Goal: Task Accomplishment & Management: Manage account settings

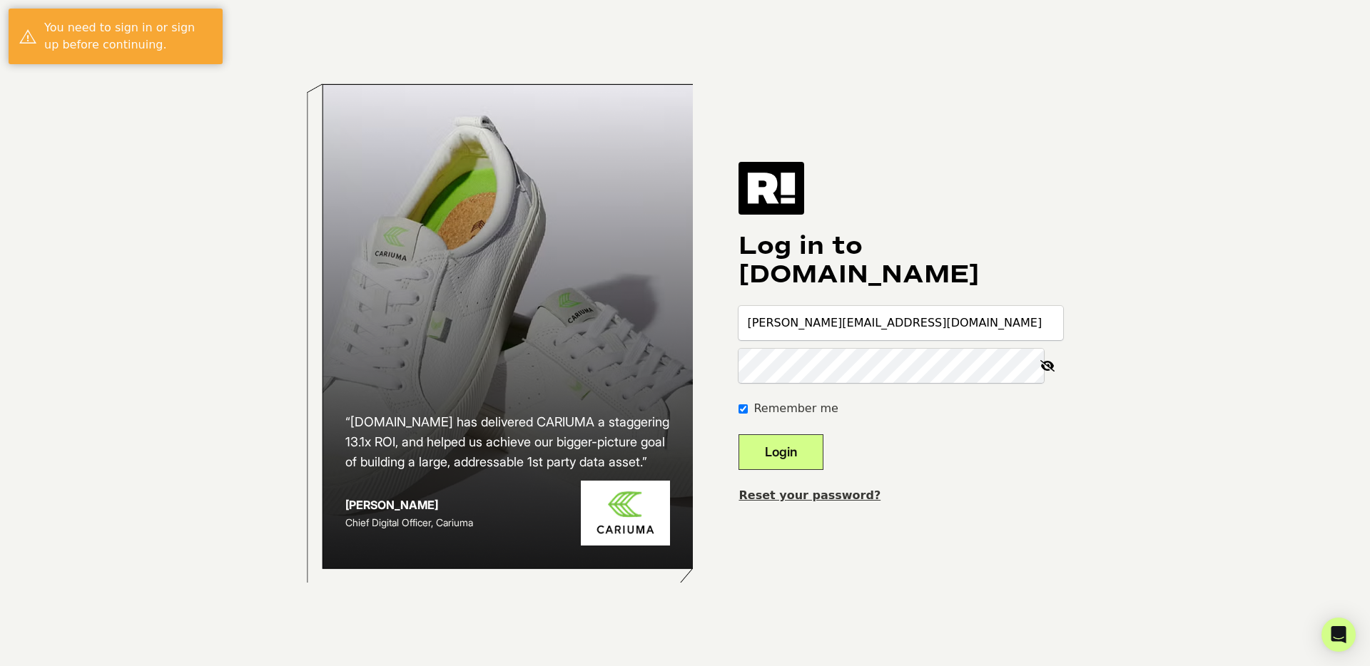
type input "[PERSON_NAME][EMAIL_ADDRESS][DOMAIN_NAME]"
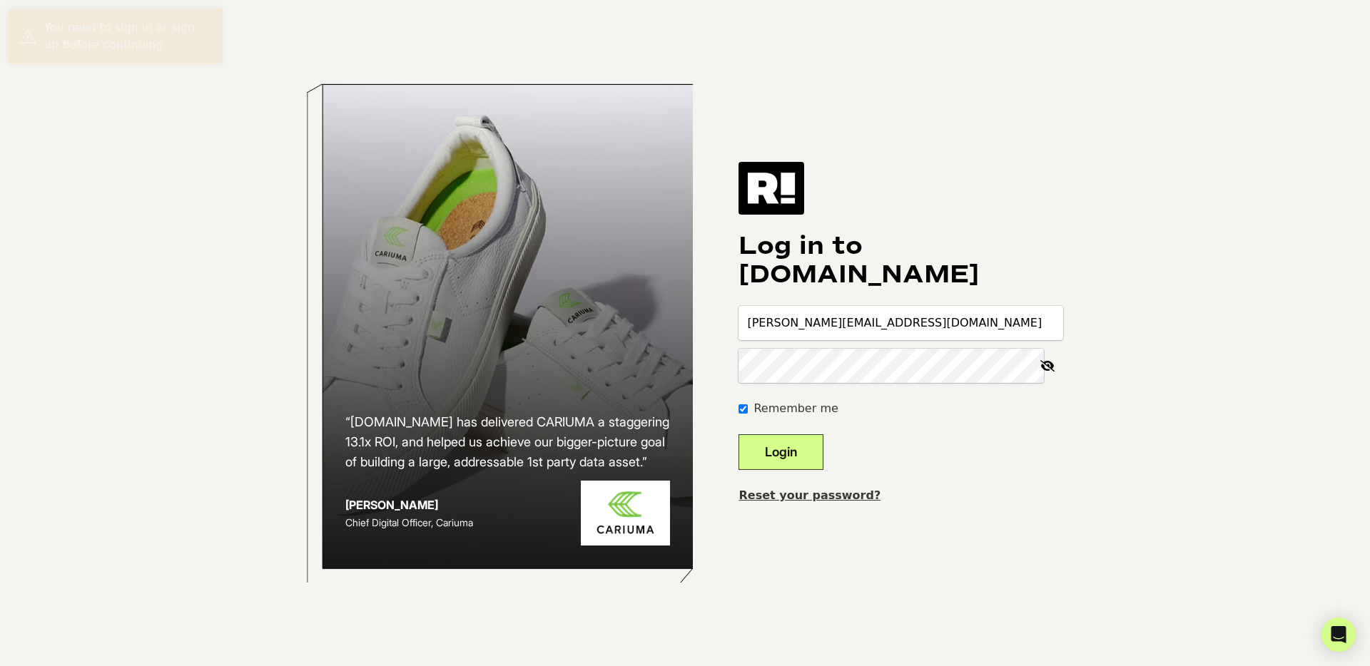
click at [738, 435] on button "Login" at bounding box center [780, 453] width 85 height 36
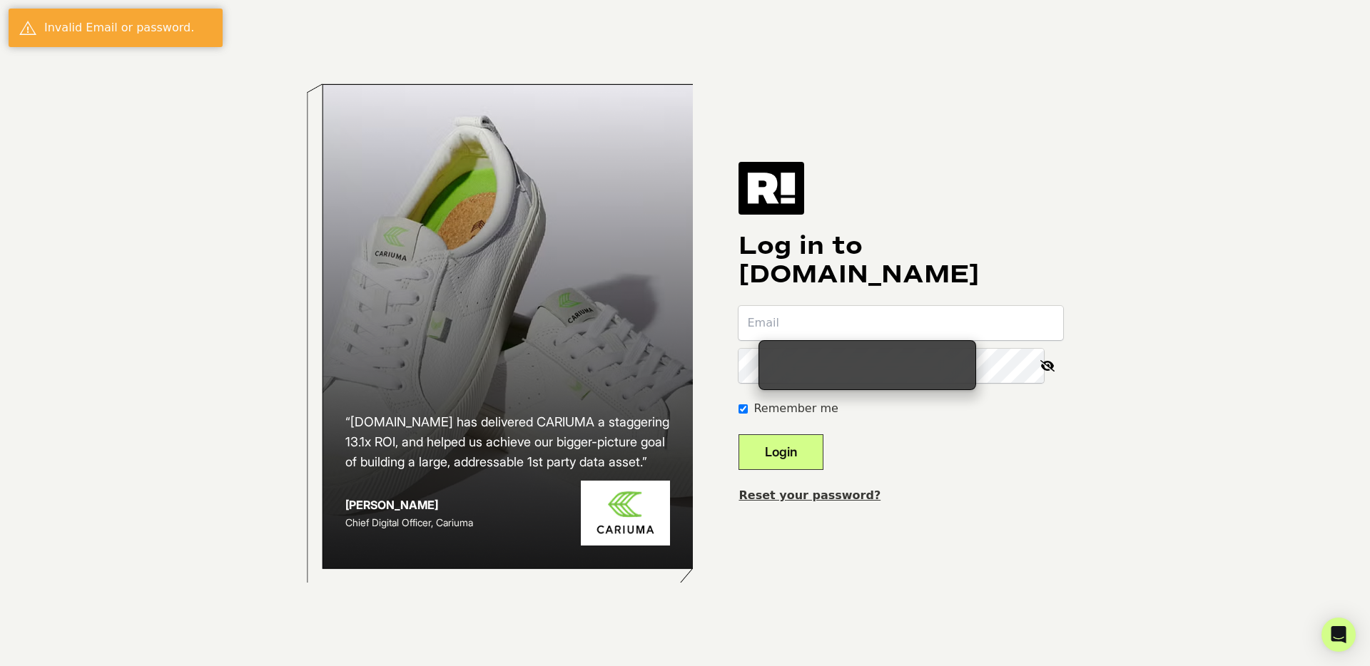
click at [865, 252] on h1 "Log in to [DOMAIN_NAME]" at bounding box center [900, 260] width 325 height 57
click at [842, 308] on input "email" at bounding box center [900, 323] width 325 height 34
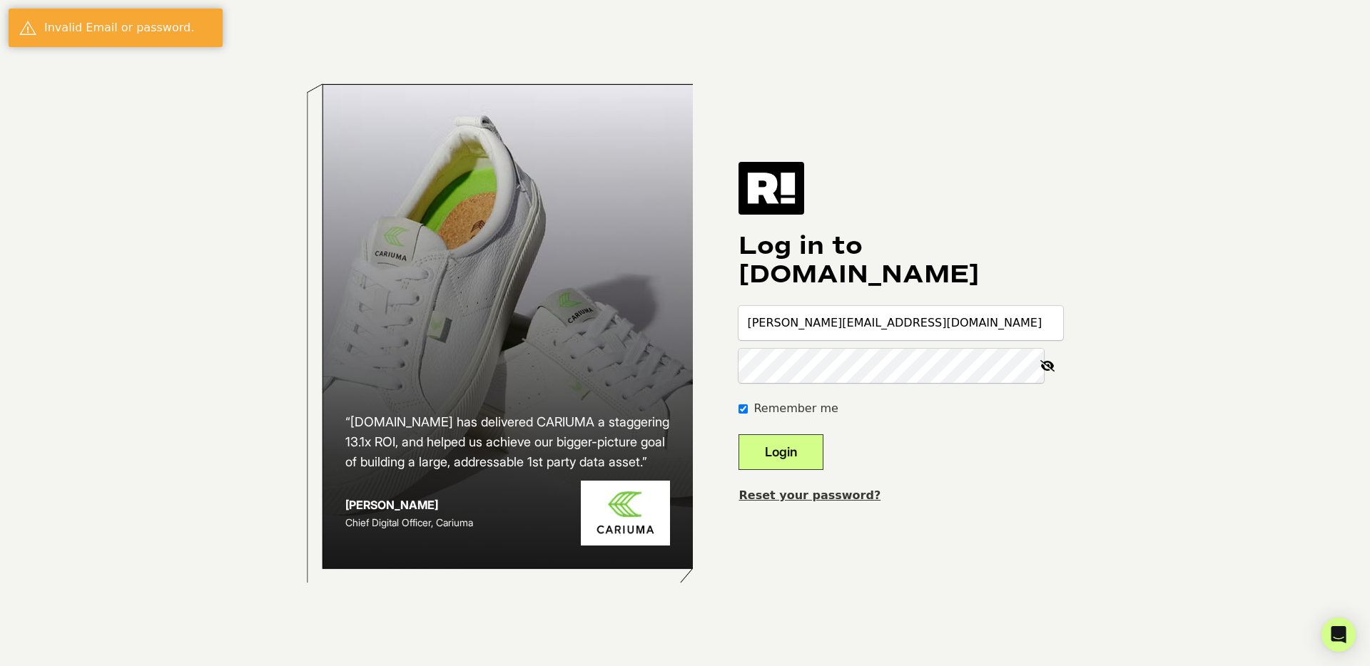
type input "[PERSON_NAME][EMAIL_ADDRESS][DOMAIN_NAME]"
click at [738, 435] on button "Login" at bounding box center [780, 453] width 85 height 36
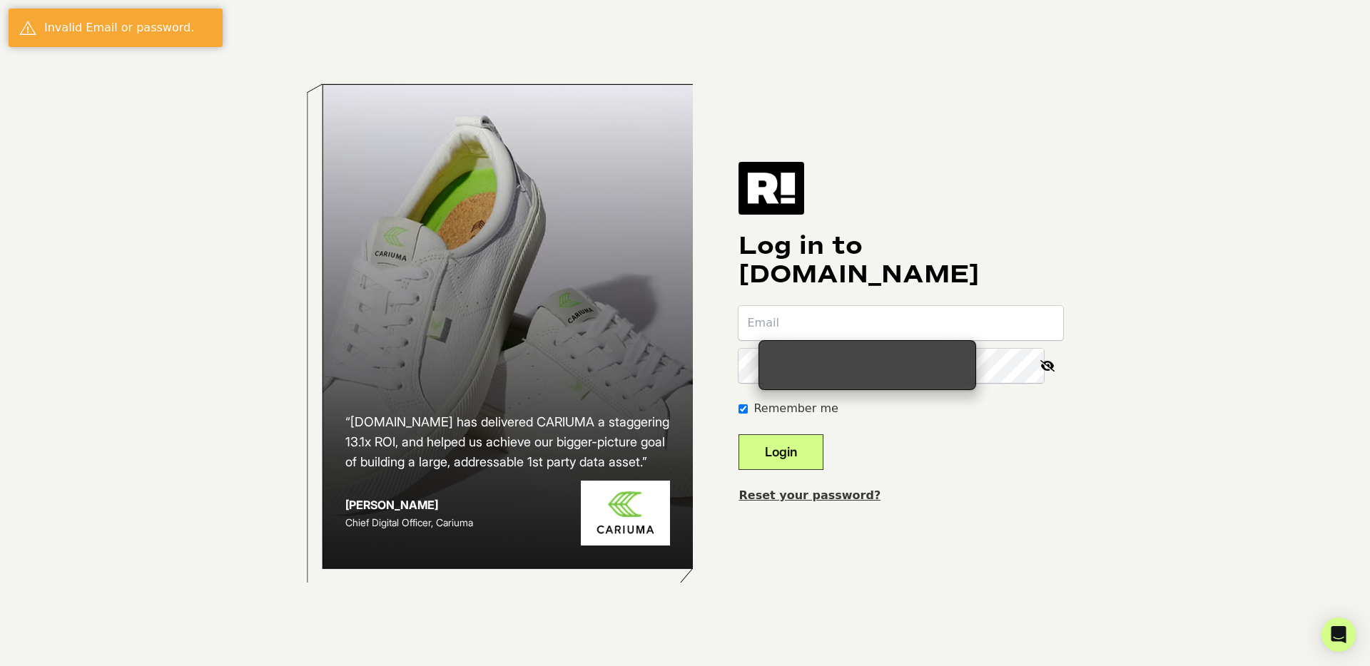
click at [826, 498] on link "Reset your password?" at bounding box center [809, 496] width 142 height 14
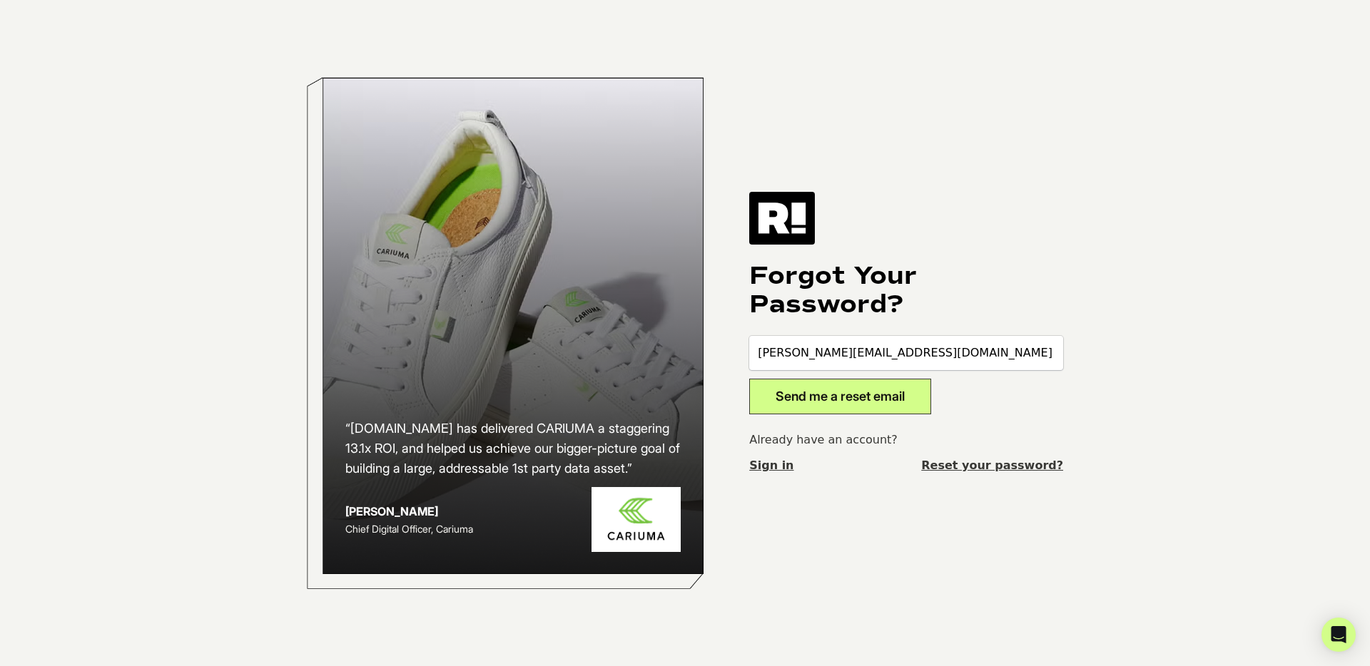
type input "[PERSON_NAME][EMAIL_ADDRESS][DOMAIN_NAME]"
click at [749, 379] on button "Send me a reset email" at bounding box center [840, 397] width 182 height 36
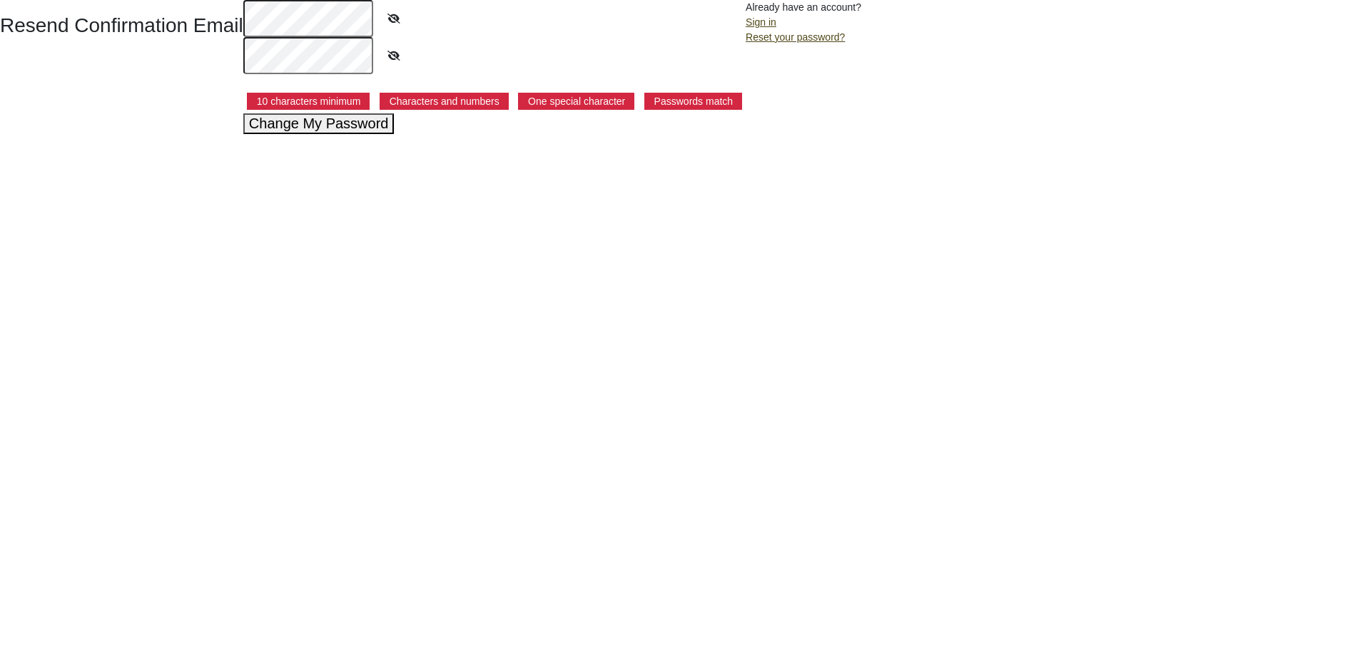
click at [290, 128] on button "Change My Password" at bounding box center [318, 123] width 151 height 21
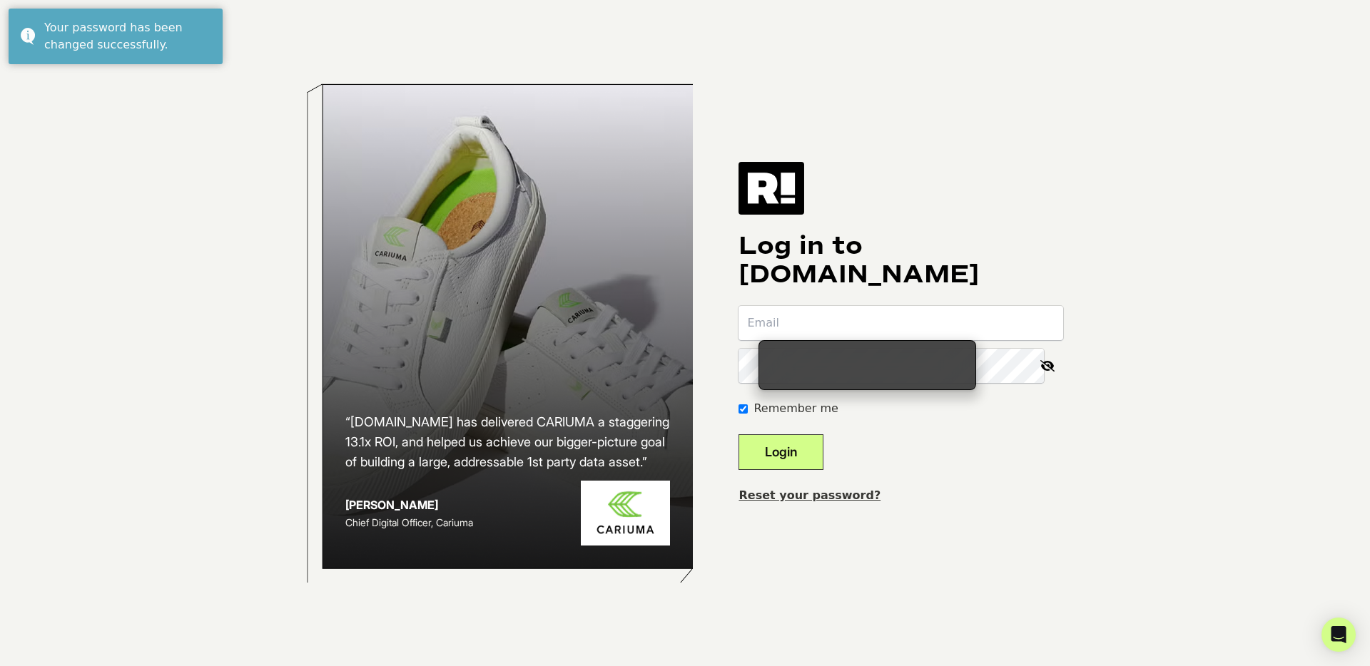
click at [799, 325] on input "email" at bounding box center [900, 323] width 325 height 34
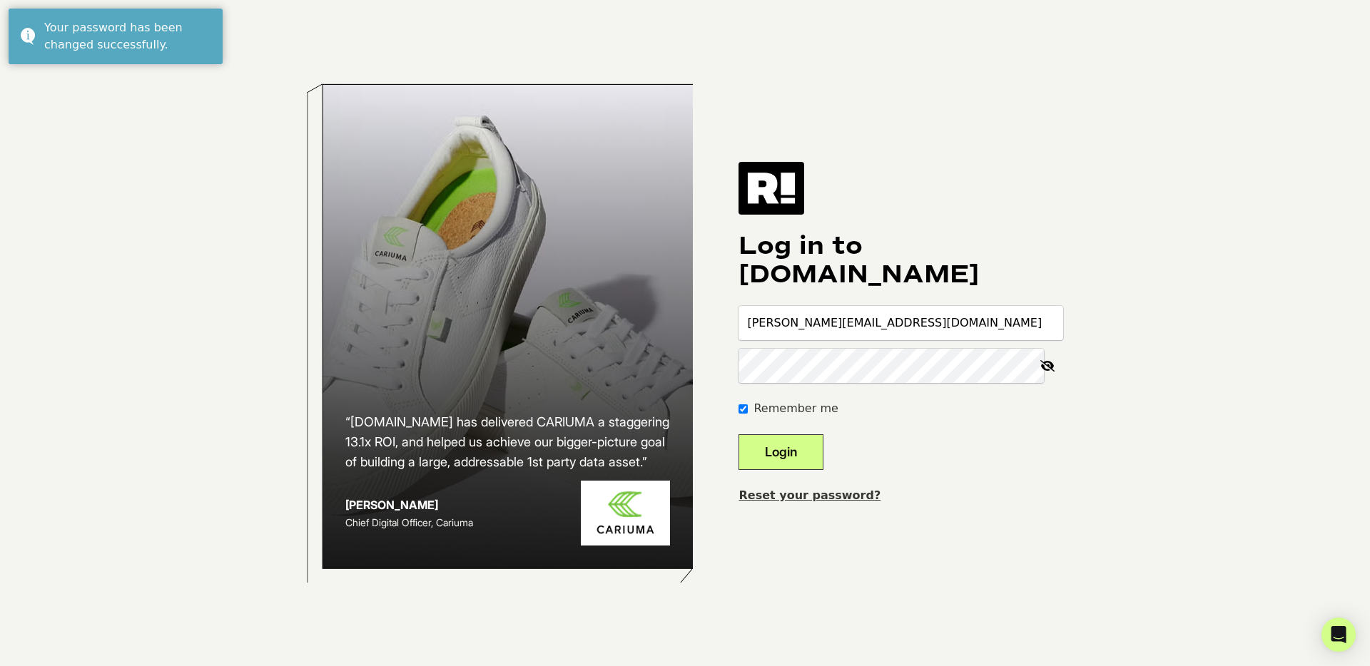
type input "johnny@camelcasecollective.com"
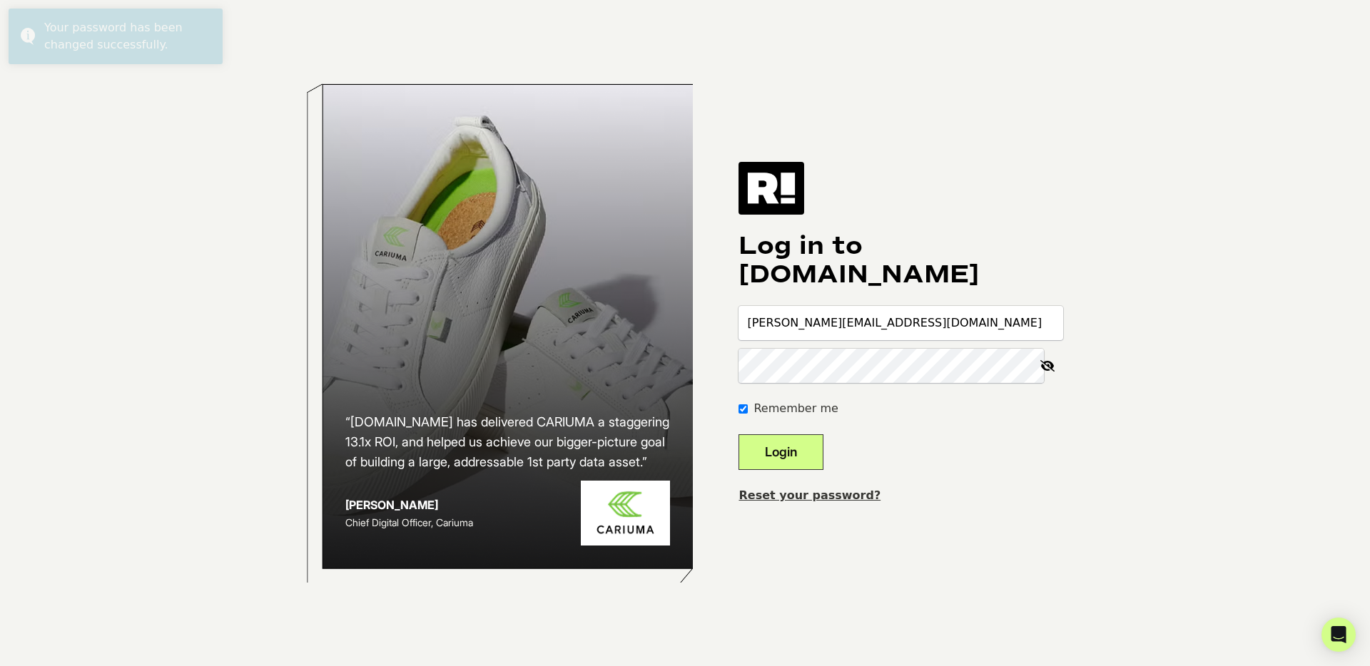
click at [738, 435] on button "Login" at bounding box center [780, 453] width 85 height 36
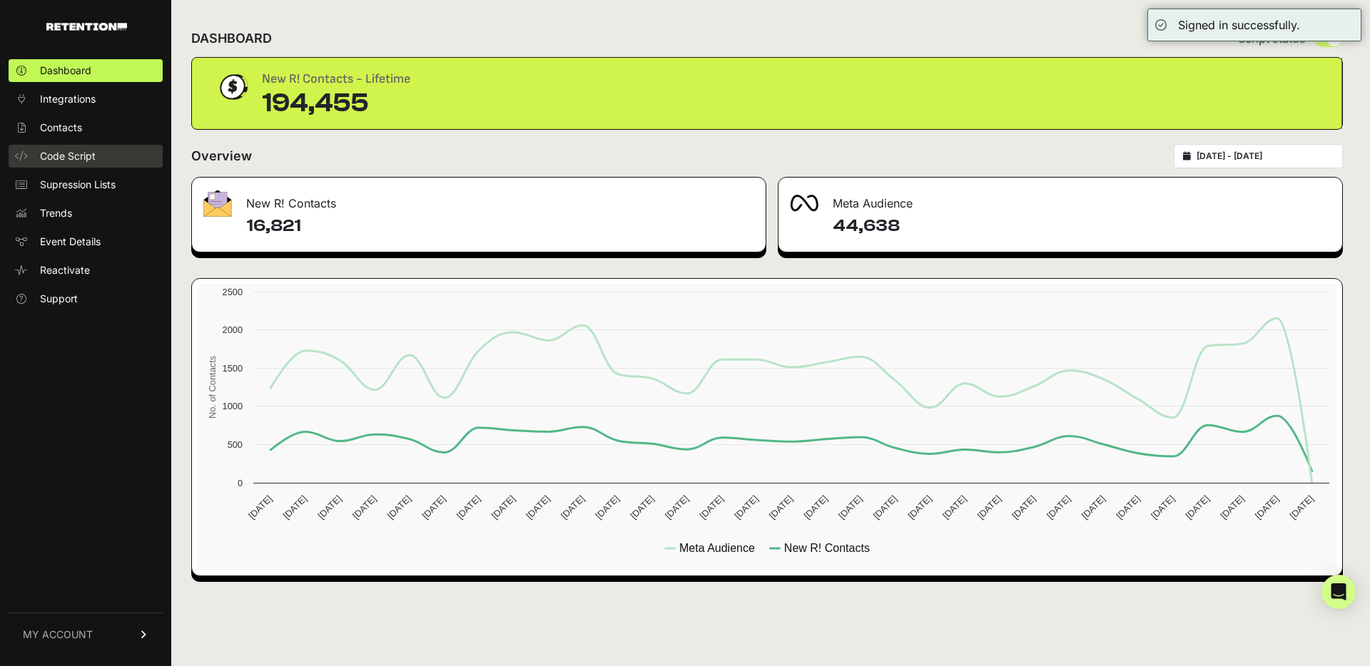
click at [91, 153] on span "Code Script" at bounding box center [68, 156] width 56 height 14
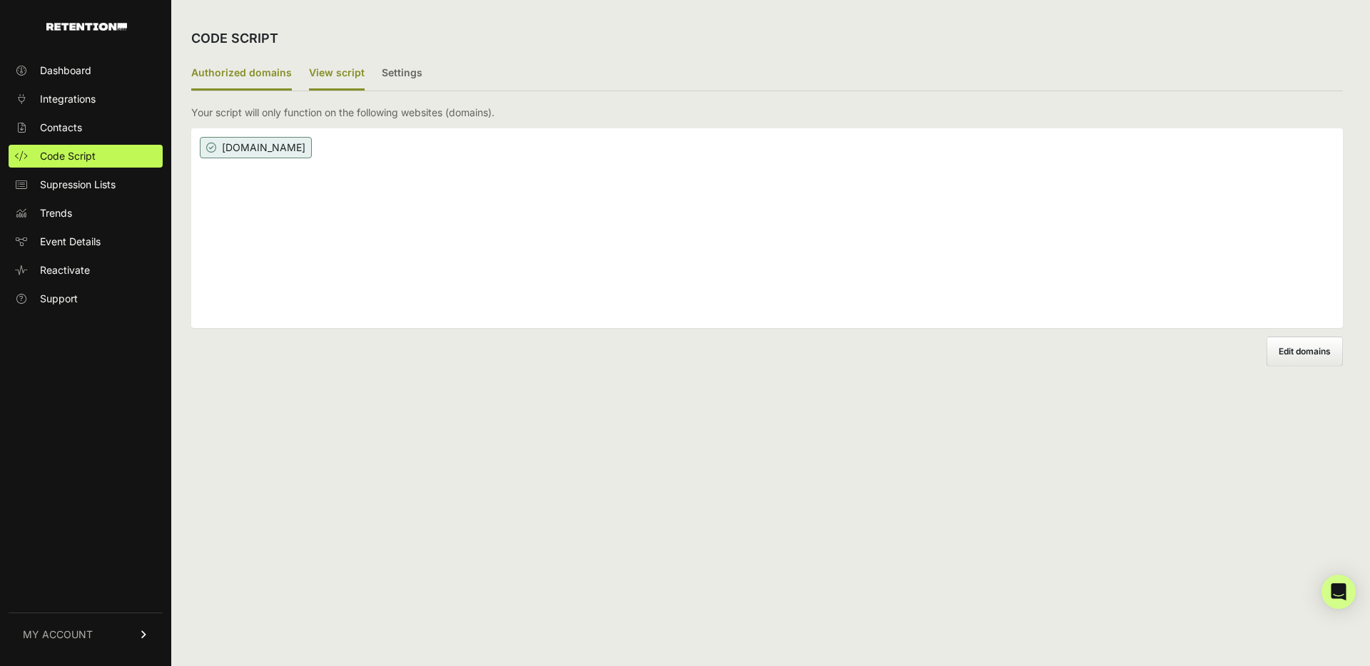
click at [331, 78] on label "View script" at bounding box center [337, 74] width 56 height 34
click at [0, 0] on input "View script" at bounding box center [0, 0] width 0 height 0
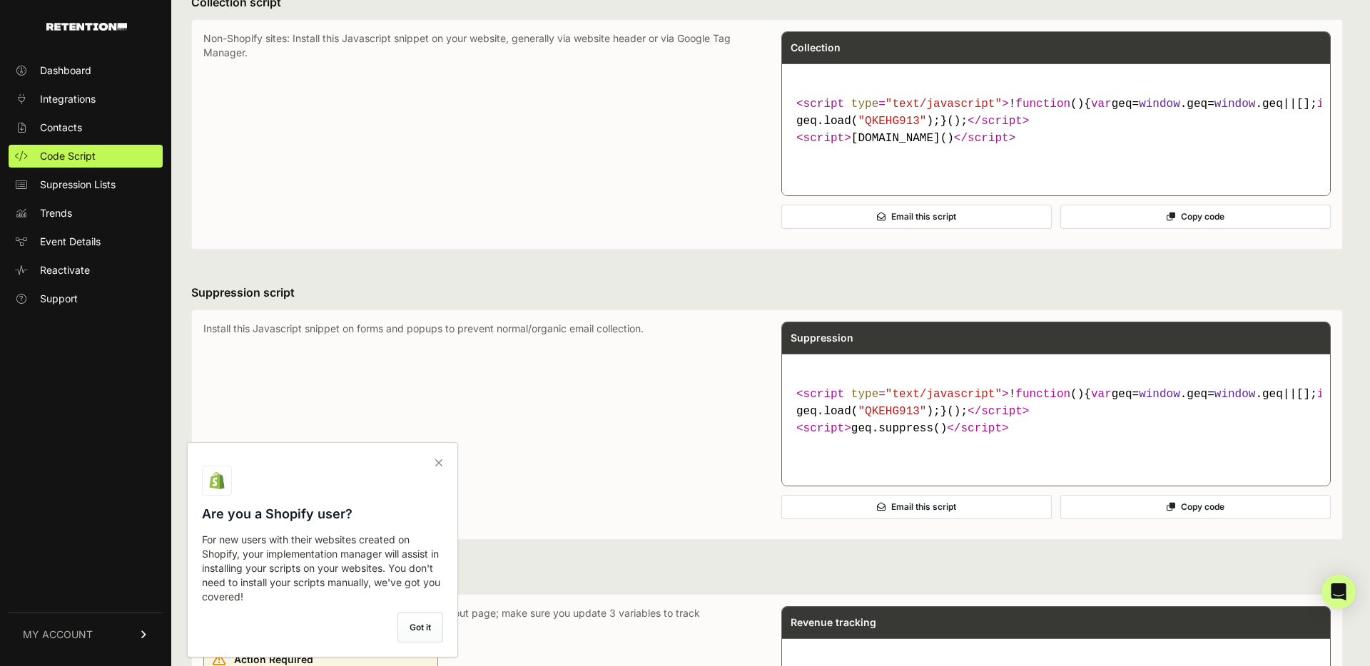
scroll to position [328, 0]
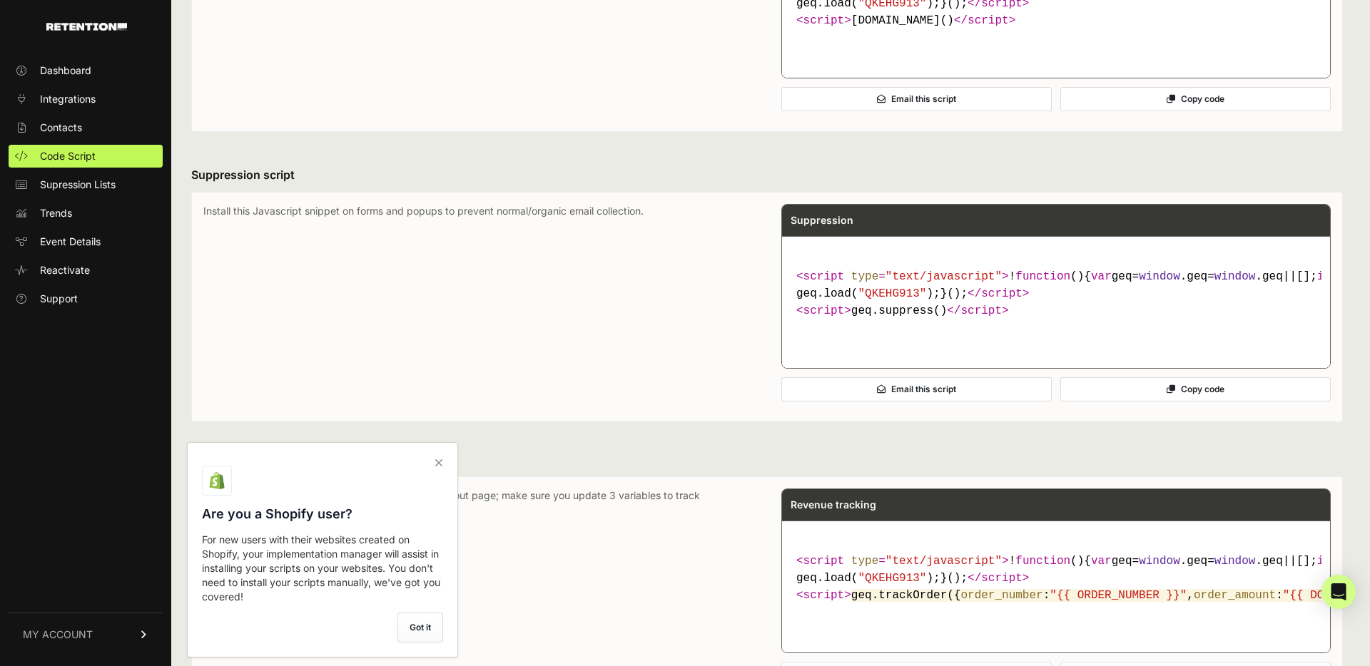
click at [444, 464] on icon at bounding box center [439, 463] width 20 height 23
click at [0, 0] on input "checkbox" at bounding box center [0, 0] width 0 height 0
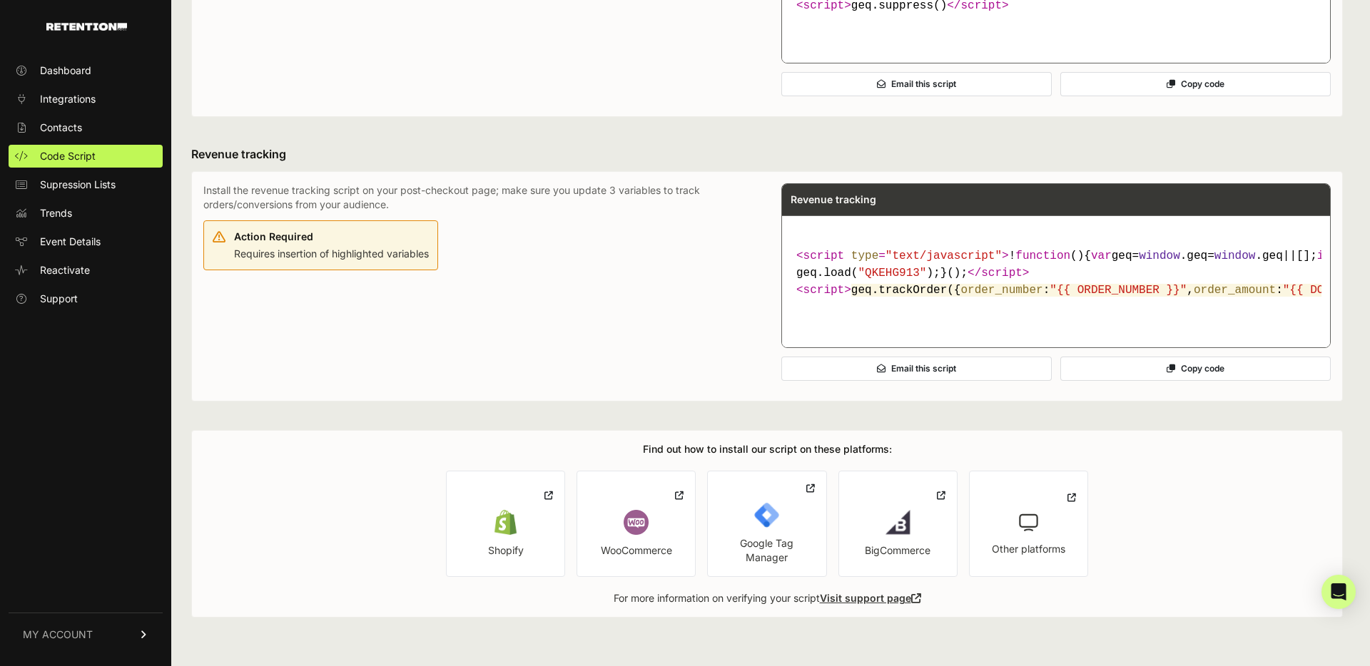
scroll to position [0, 0]
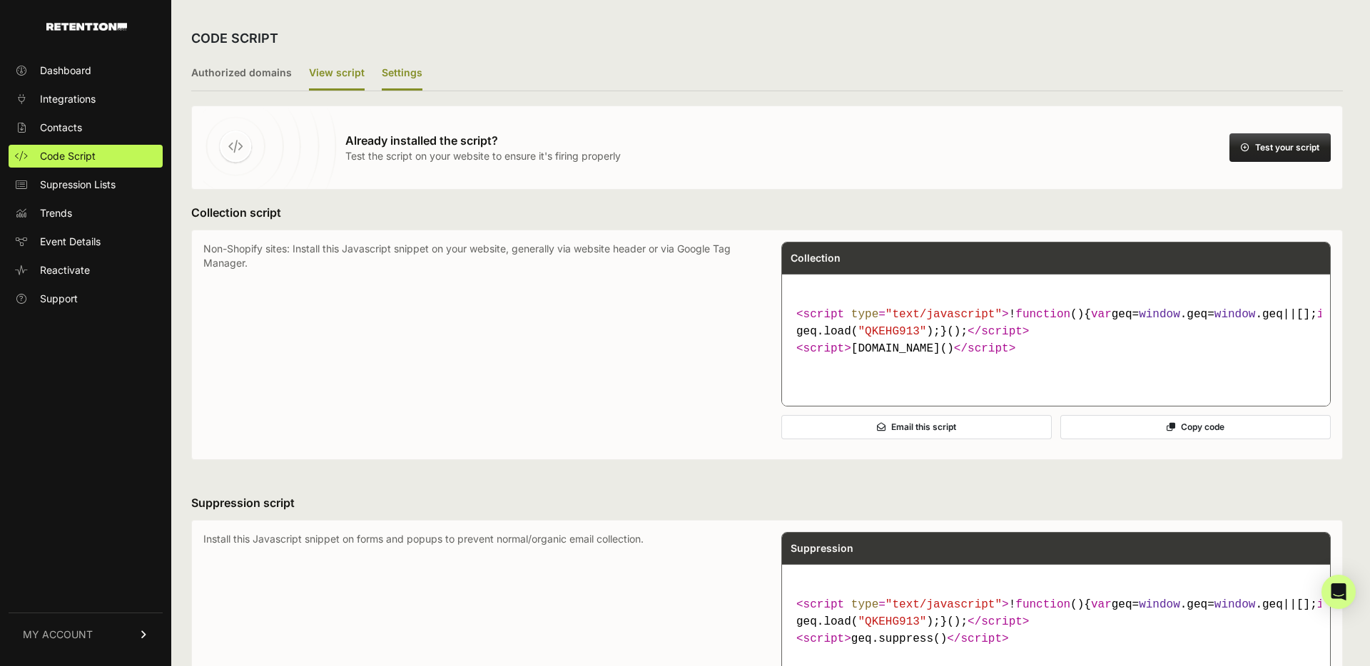
click at [394, 73] on label "Settings" at bounding box center [402, 74] width 41 height 34
click at [0, 0] on input "Settings" at bounding box center [0, 0] width 0 height 0
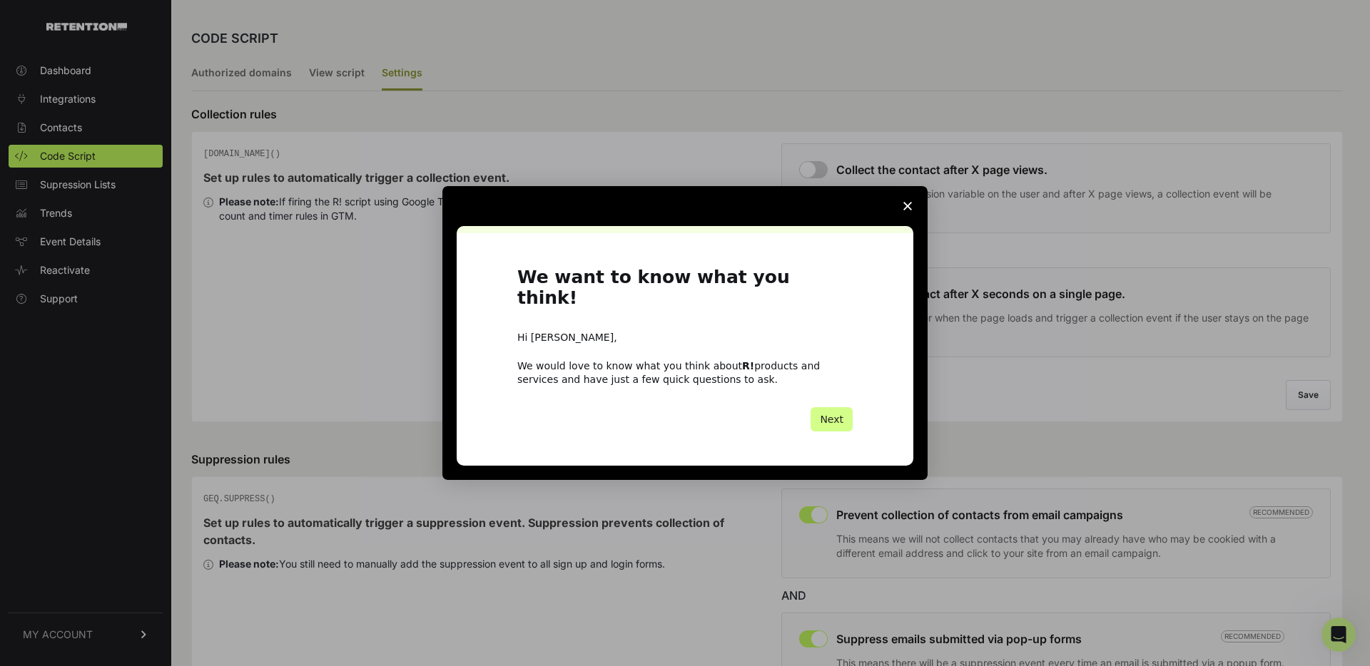
click at [905, 210] on polygon "Close survey" at bounding box center [907, 206] width 9 height 9
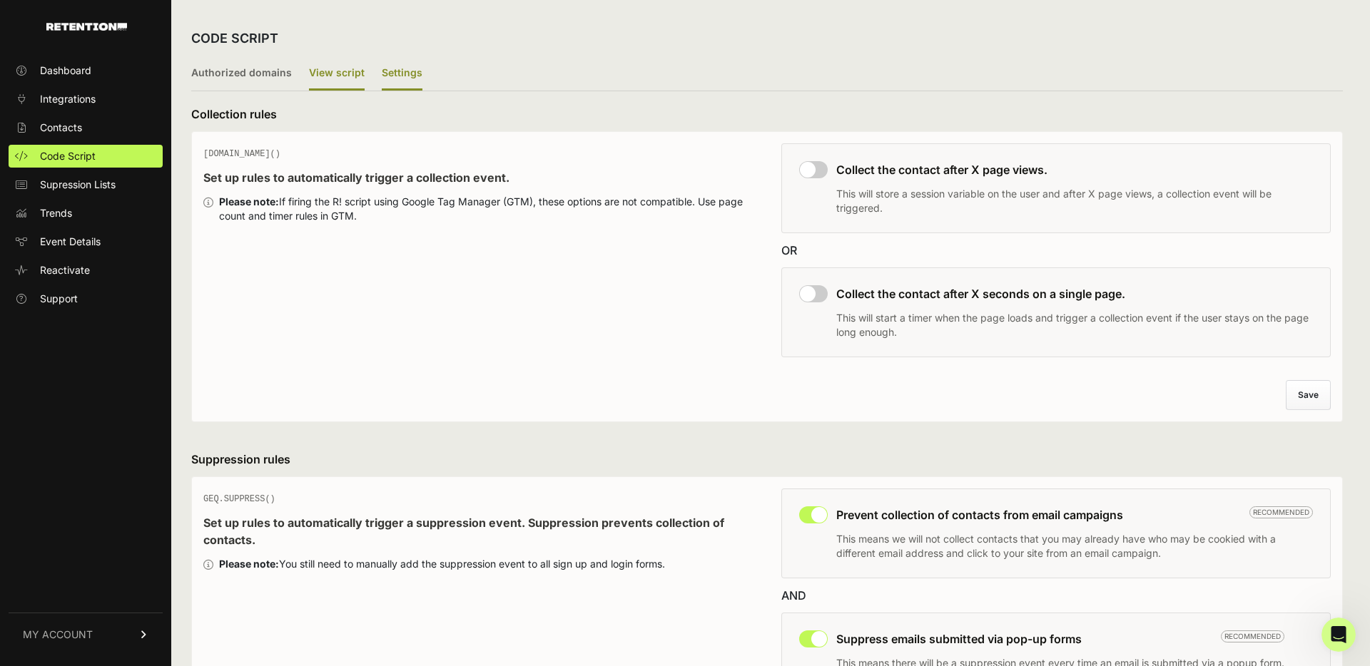
click at [344, 82] on label "View script" at bounding box center [337, 74] width 56 height 34
click at [0, 0] on input "View script" at bounding box center [0, 0] width 0 height 0
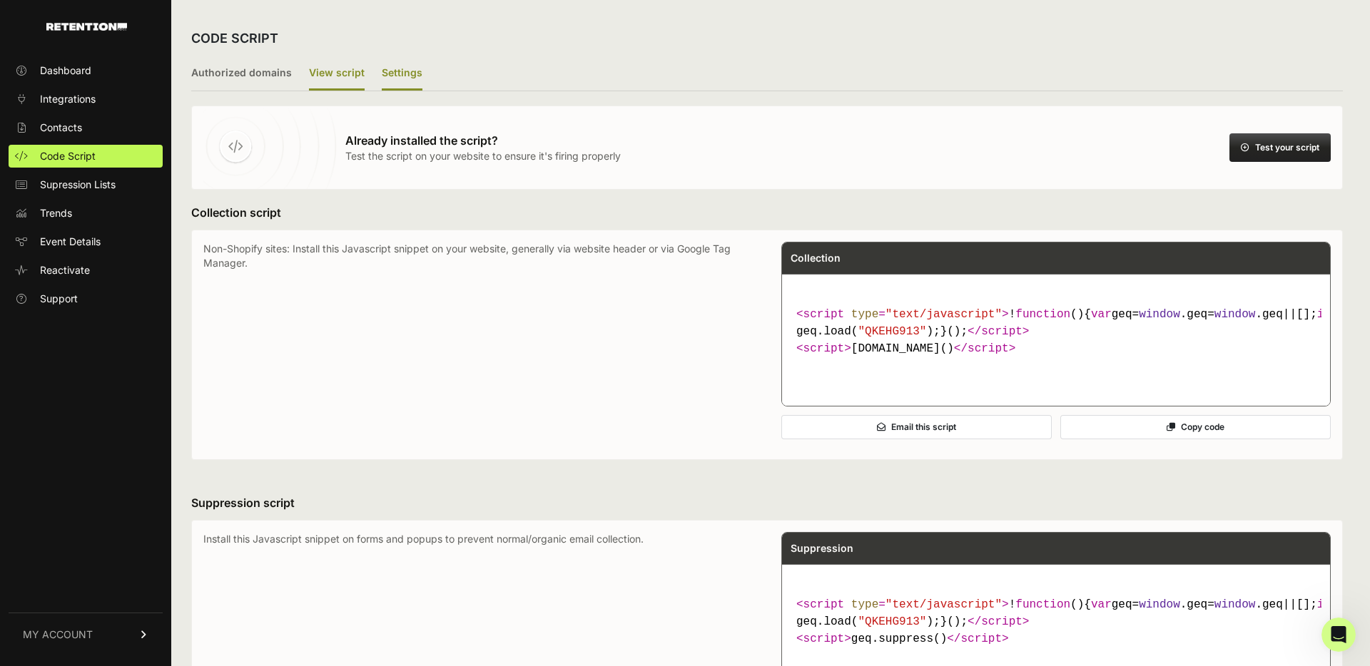
click at [402, 66] on label "Settings" at bounding box center [402, 74] width 41 height 34
click at [0, 0] on input "Settings" at bounding box center [0, 0] width 0 height 0
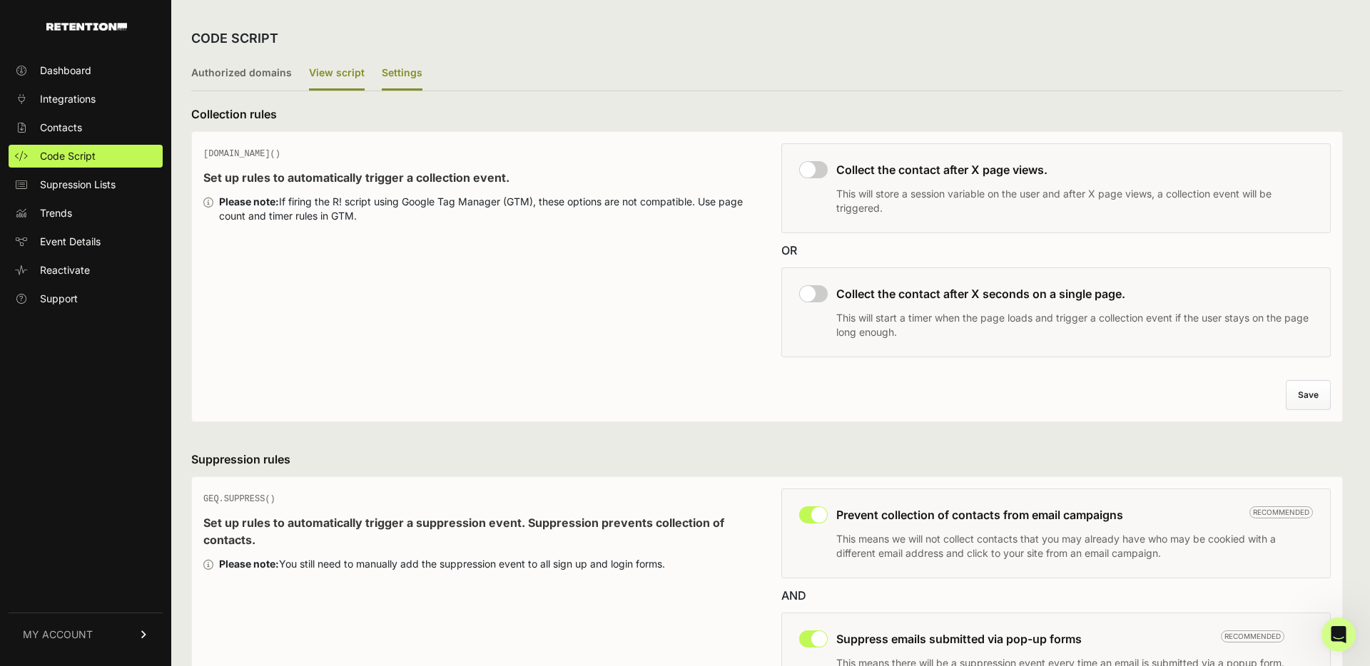
click at [337, 76] on label "View script" at bounding box center [337, 74] width 56 height 34
click at [0, 0] on input "View script" at bounding box center [0, 0] width 0 height 0
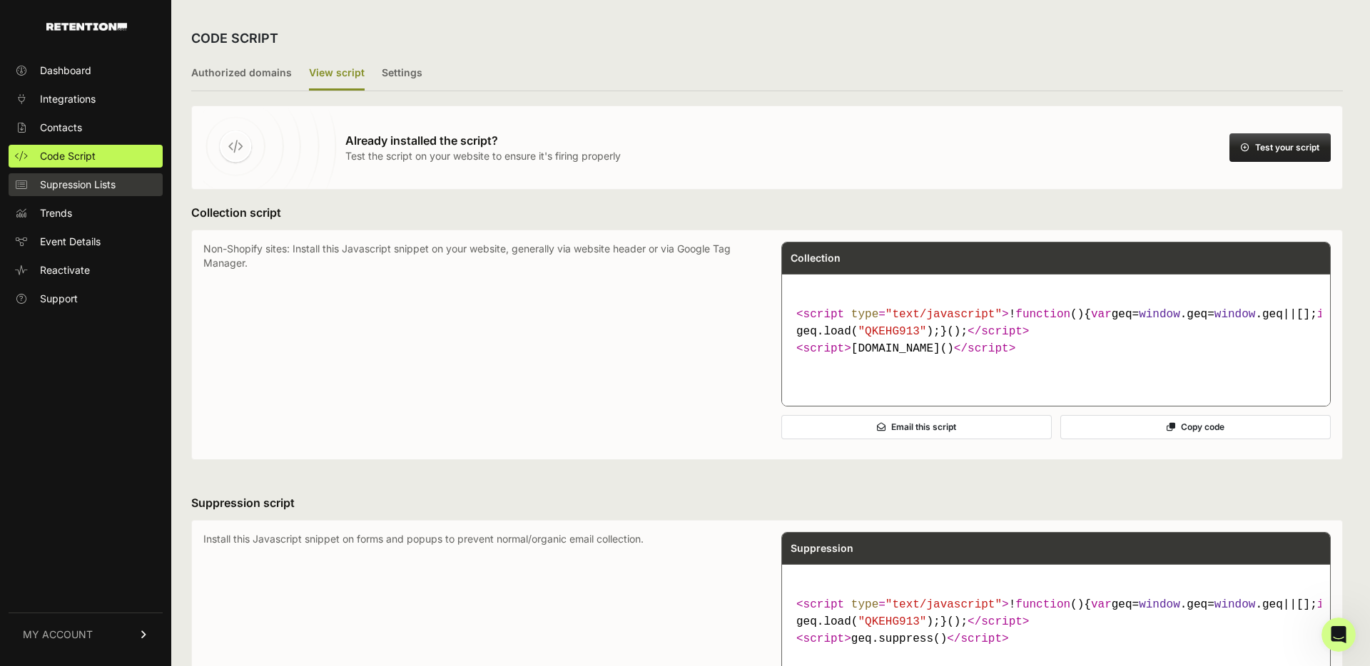
click at [76, 187] on span "Supression Lists" at bounding box center [78, 185] width 76 height 14
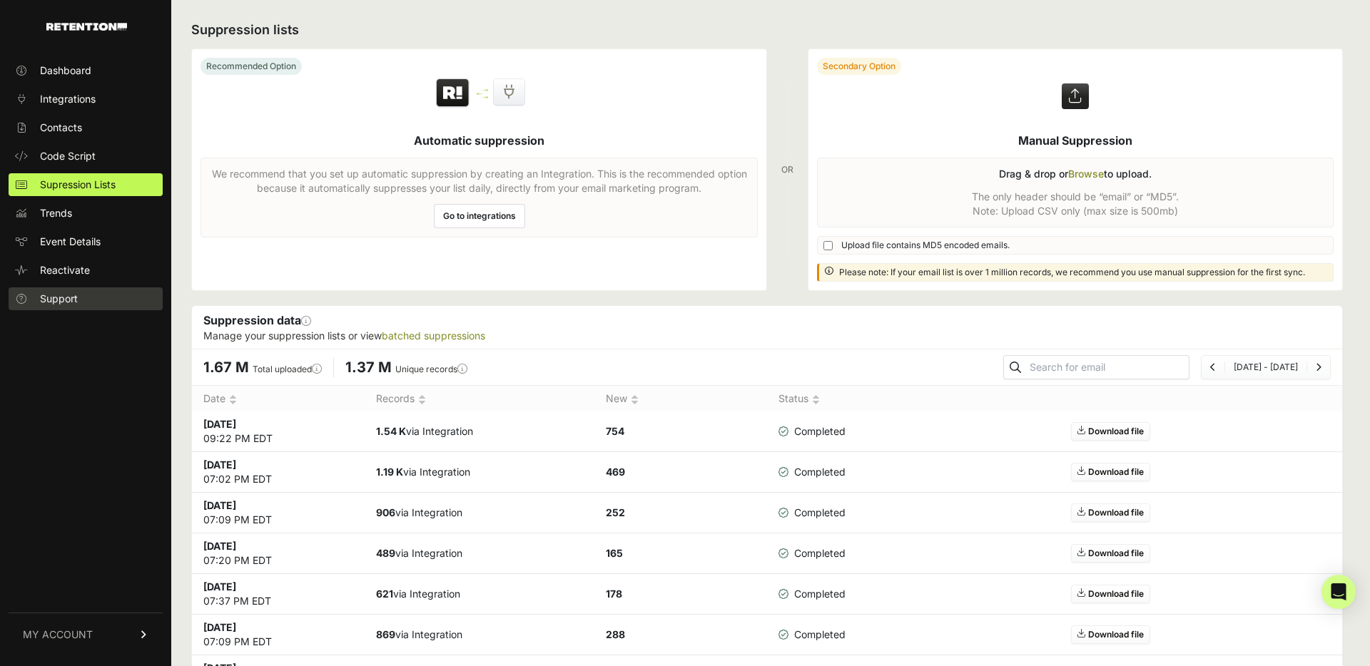
click at [82, 301] on link "Support" at bounding box center [86, 299] width 154 height 23
